Goal: Information Seeking & Learning: Find specific page/section

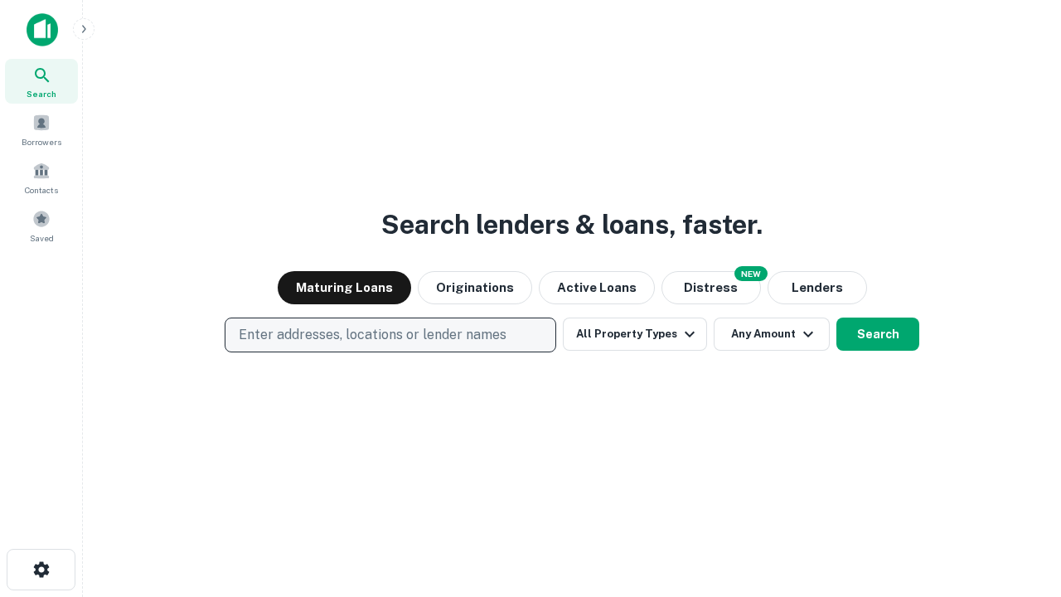
click at [390, 335] on p "Enter addresses, locations or lender names" at bounding box center [373, 335] width 268 height 20
type input "**********"
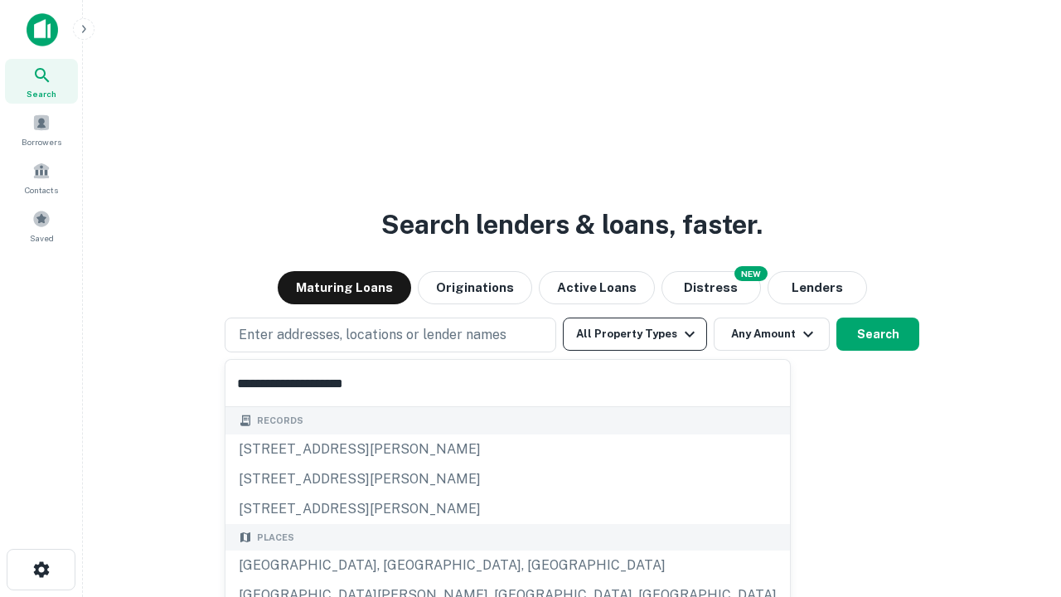
click at [635, 334] on button "All Property Types" at bounding box center [635, 334] width 144 height 33
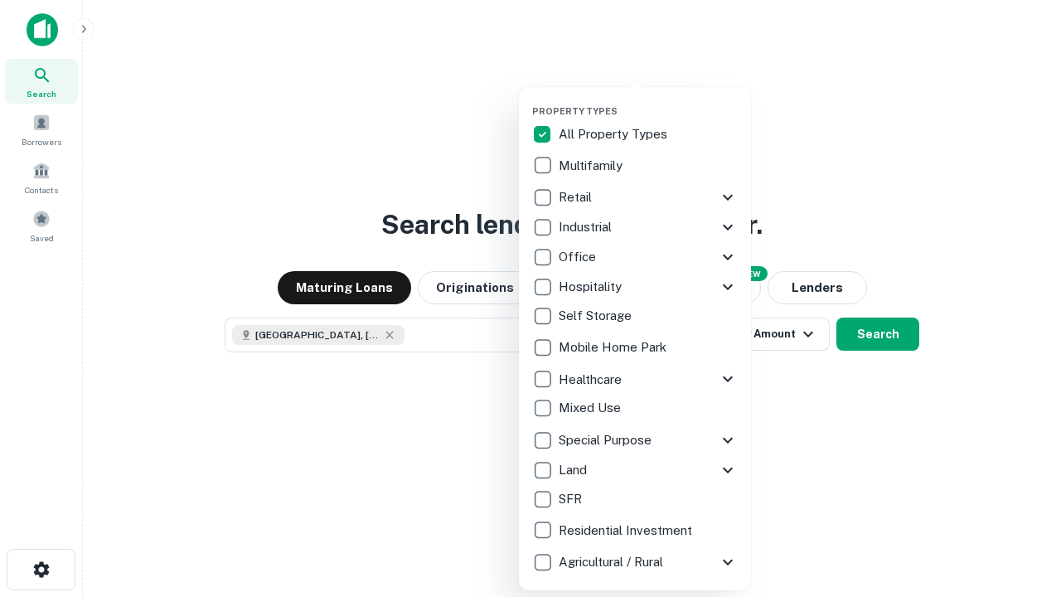
click at [648, 100] on button "button" at bounding box center [648, 100] width 232 height 1
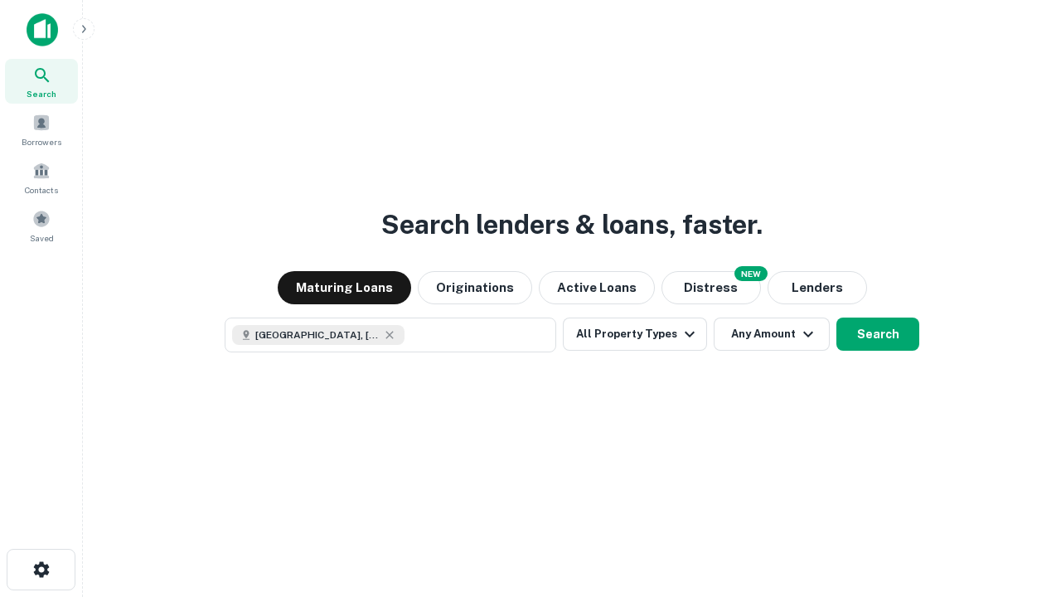
scroll to position [27, 0]
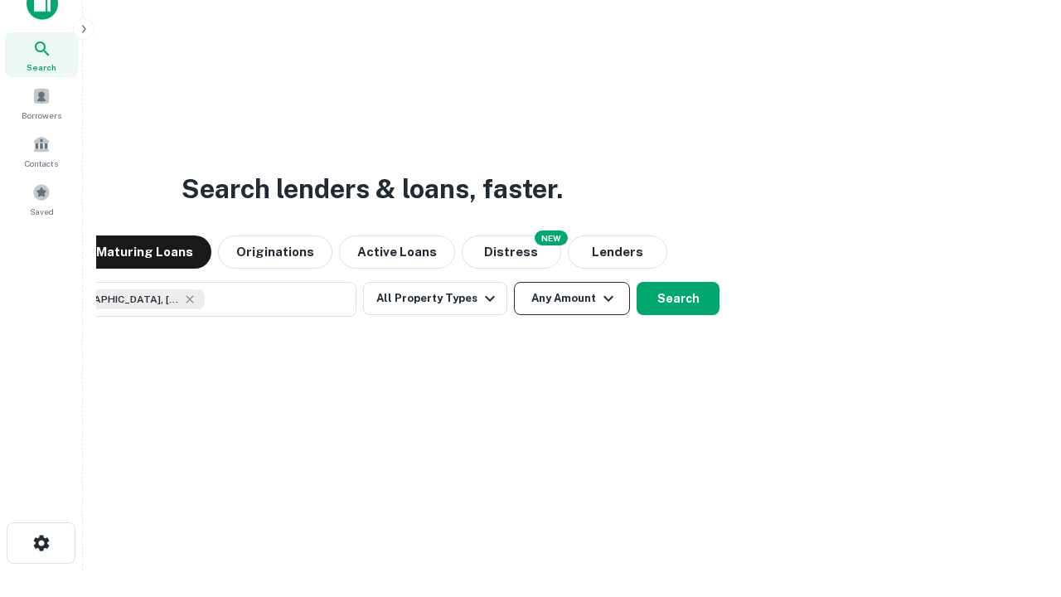
click at [514, 282] on button "Any Amount" at bounding box center [572, 298] width 116 height 33
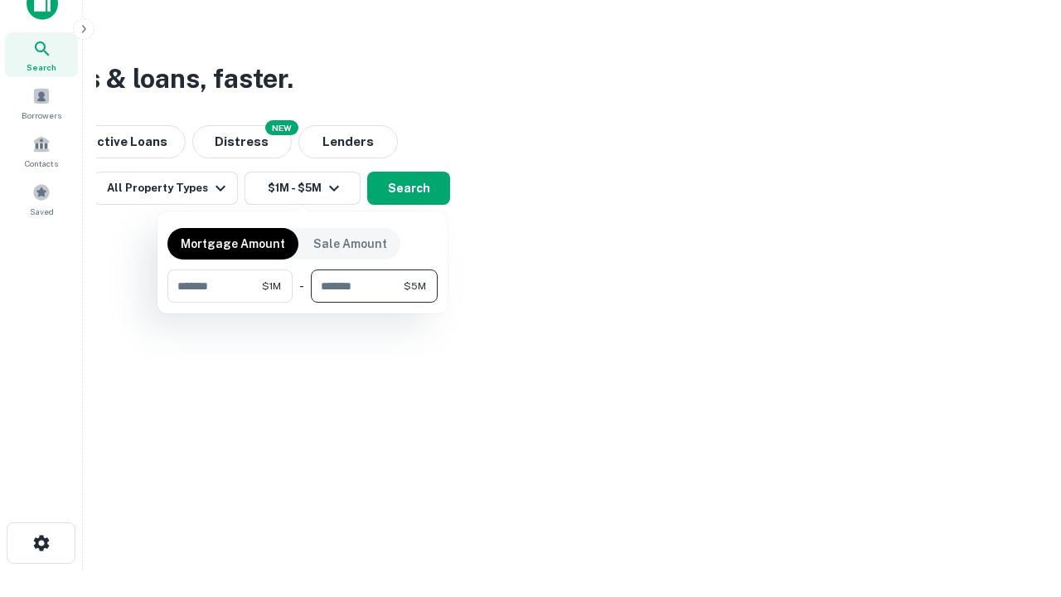
type input "*******"
click at [303, 303] on button "button" at bounding box center [302, 303] width 270 height 1
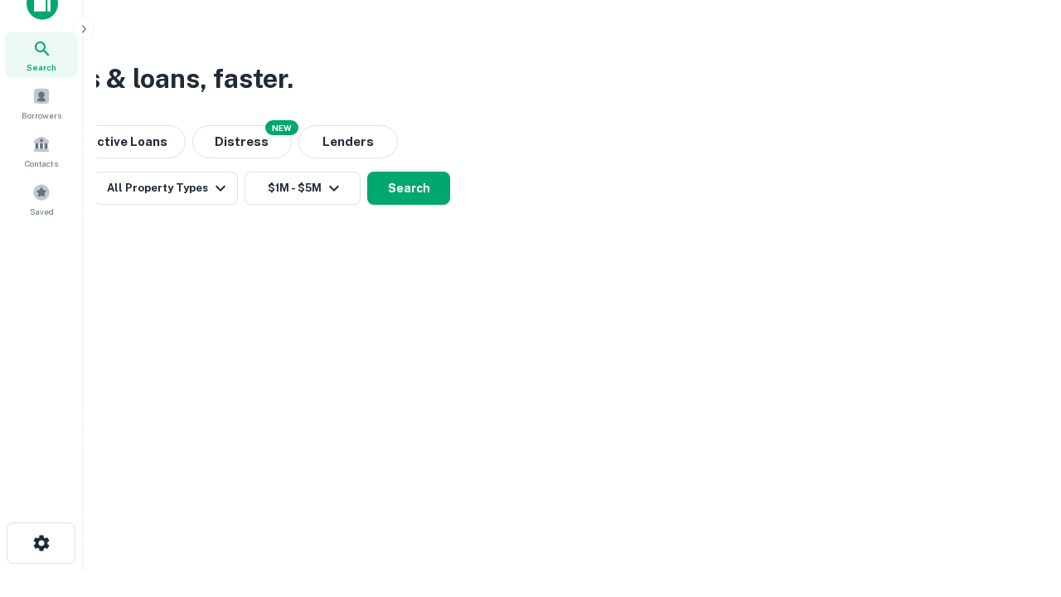
scroll to position [27, 0]
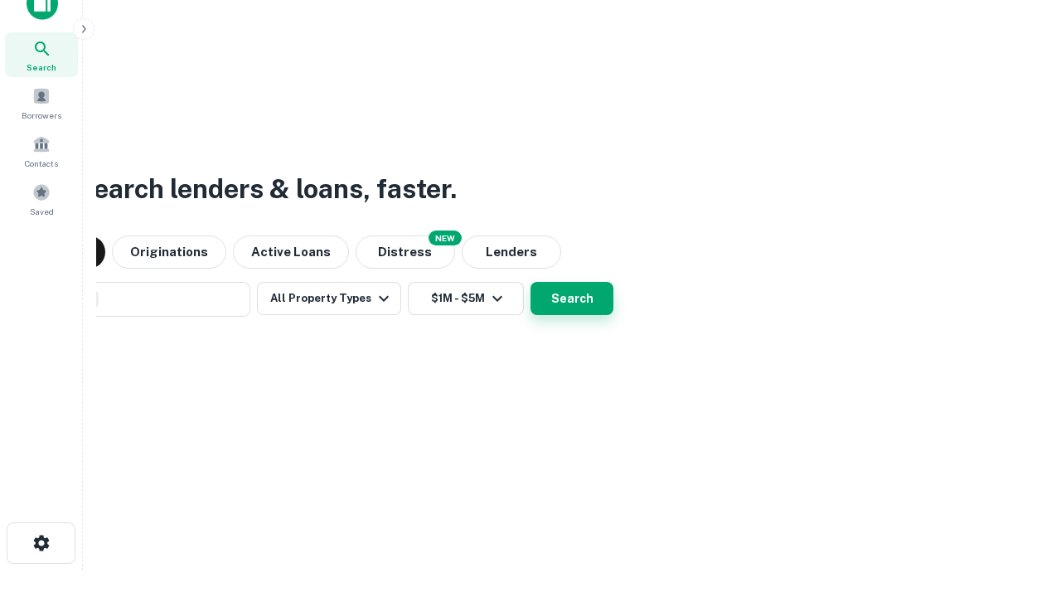
click at [531, 282] on button "Search" at bounding box center [572, 298] width 83 height 33
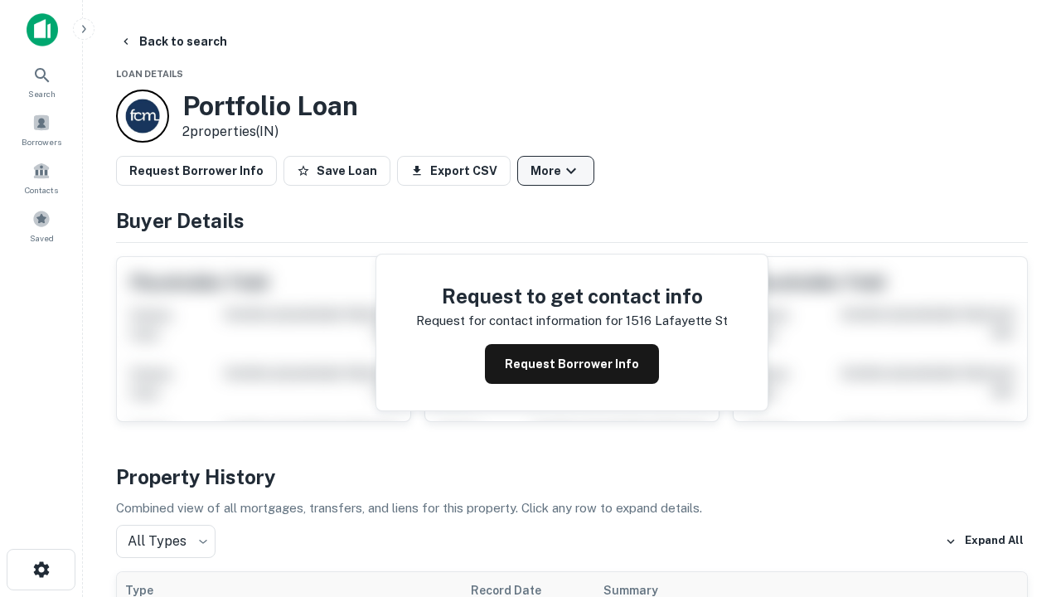
click at [555, 171] on button "More" at bounding box center [555, 171] width 77 height 30
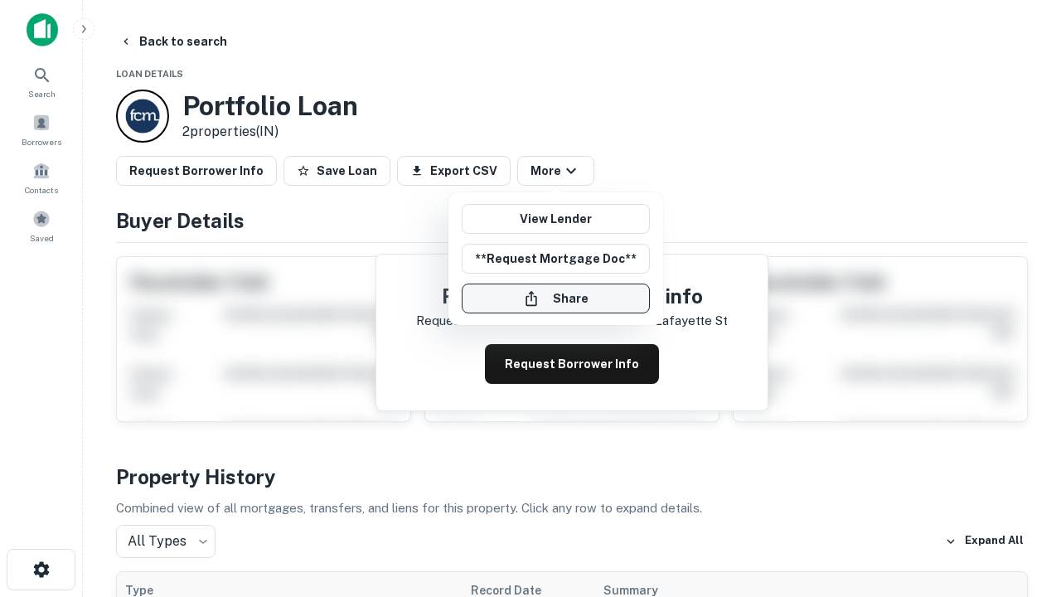
click at [555, 298] on button "Share" at bounding box center [556, 299] width 188 height 30
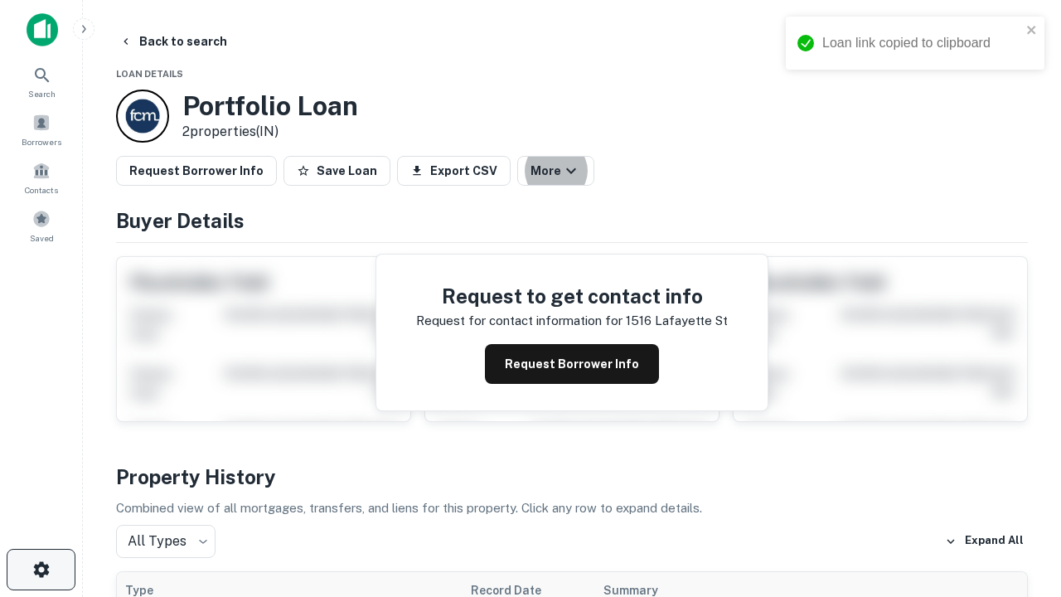
click at [41, 570] on icon "button" at bounding box center [42, 570] width 20 height 20
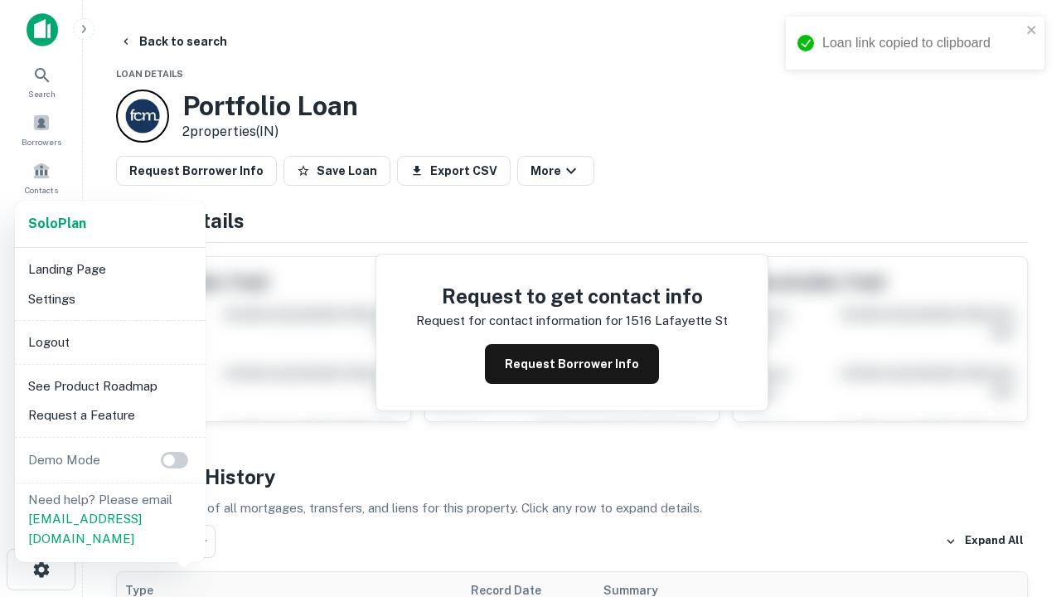
click at [109, 342] on li "Logout" at bounding box center [110, 342] width 177 height 30
